Goal: Transaction & Acquisition: Purchase product/service

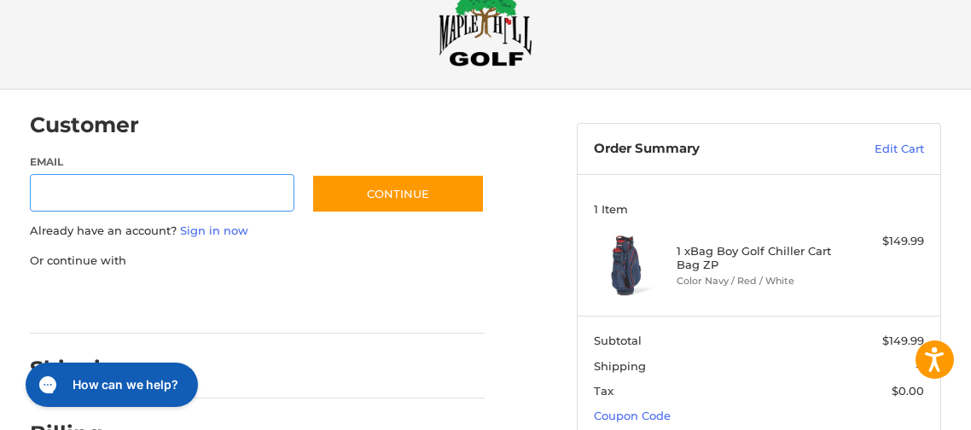
scroll to position [50, 0]
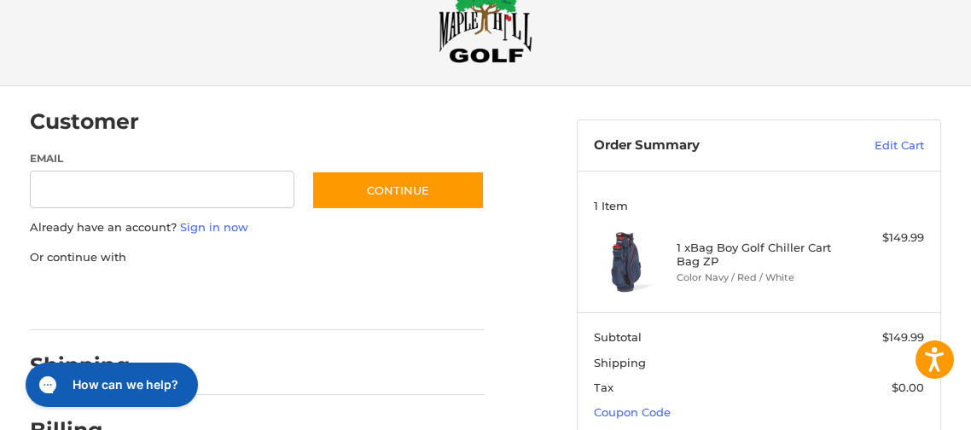
click at [547, 137] on ol "Customer Guest Customer Email Subscribe to our newsletter. Continue Already hav…" at bounding box center [290, 305] width 521 height 438
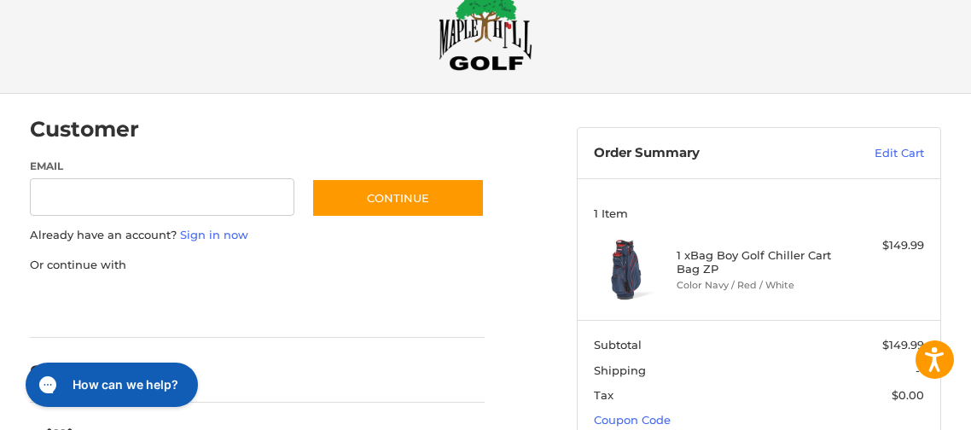
scroll to position [0, 0]
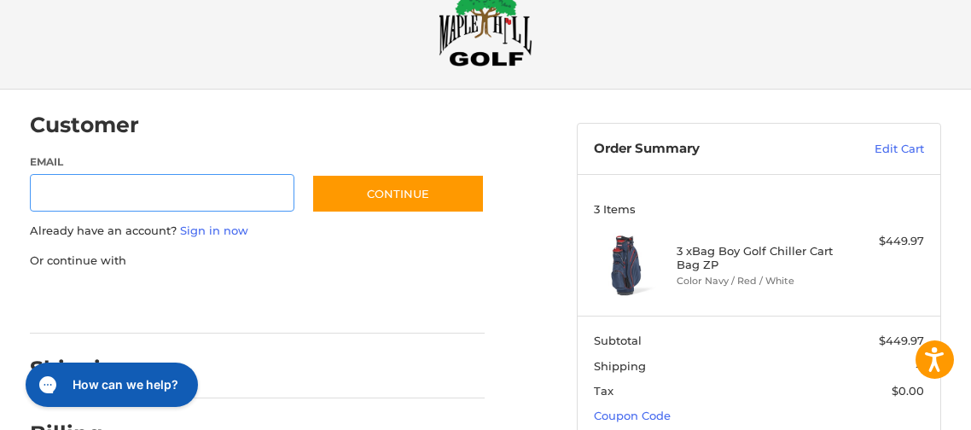
scroll to position [50, 0]
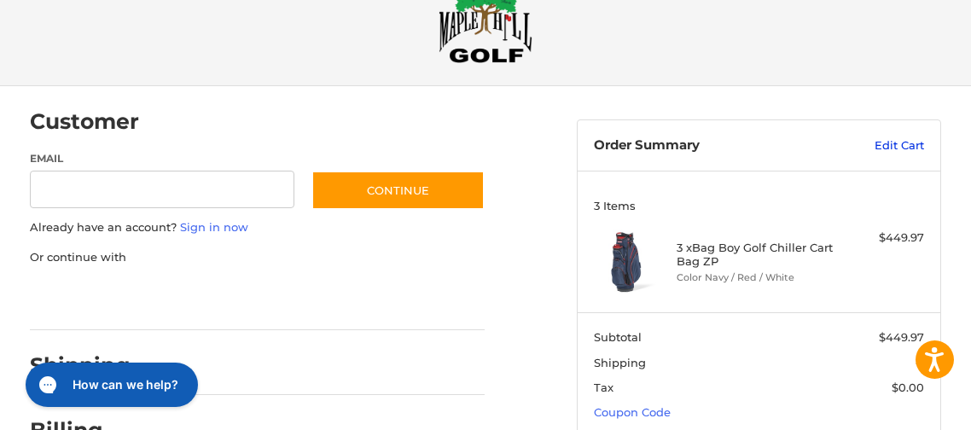
click at [898, 148] on link "Edit Cart" at bounding box center [871, 145] width 105 height 17
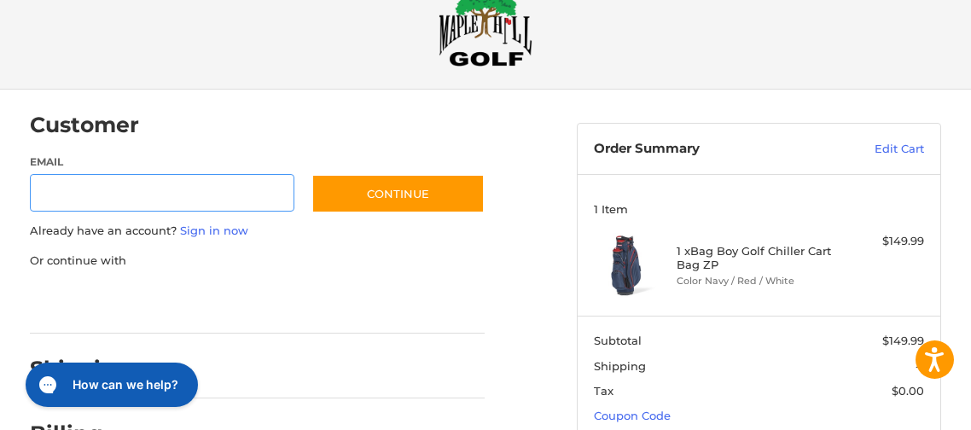
scroll to position [50, 0]
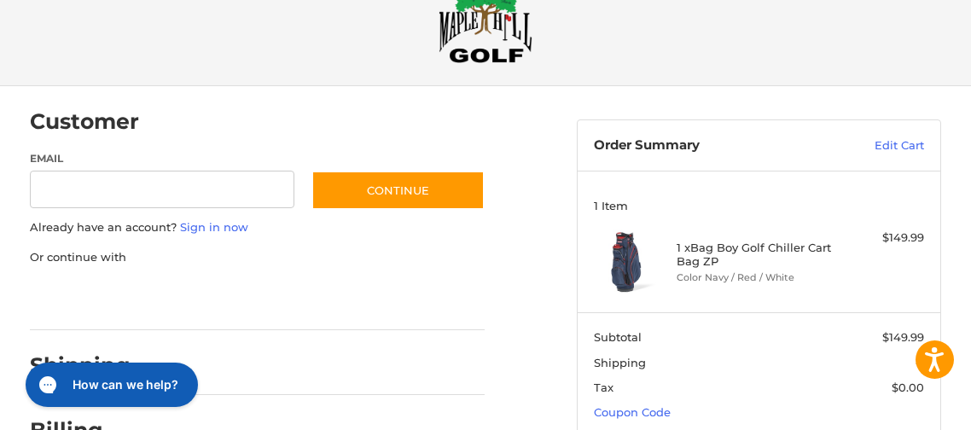
click at [800, 93] on aside "Order Summary Edit Cart 1 Item 1 x Bag Boy Golf Chiller Cart Bag ZP Color Navy …" at bounding box center [759, 302] width 391 height 433
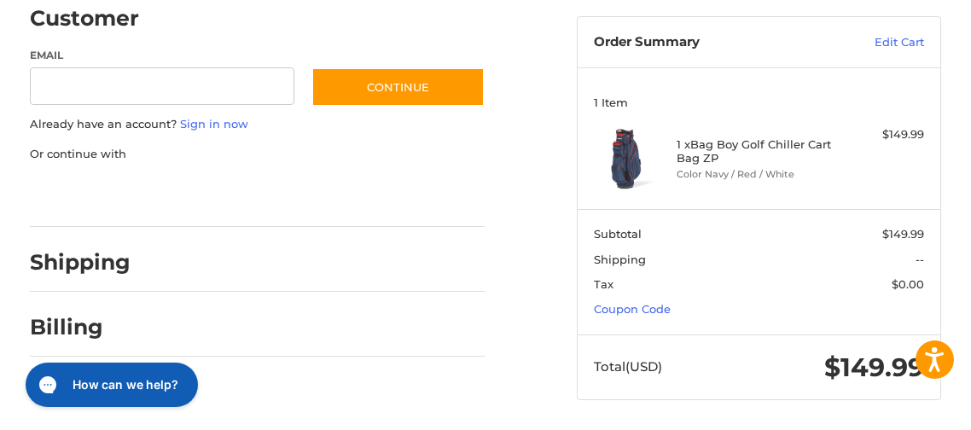
scroll to position [160, 0]
